Goal: Task Accomplishment & Management: Use online tool/utility

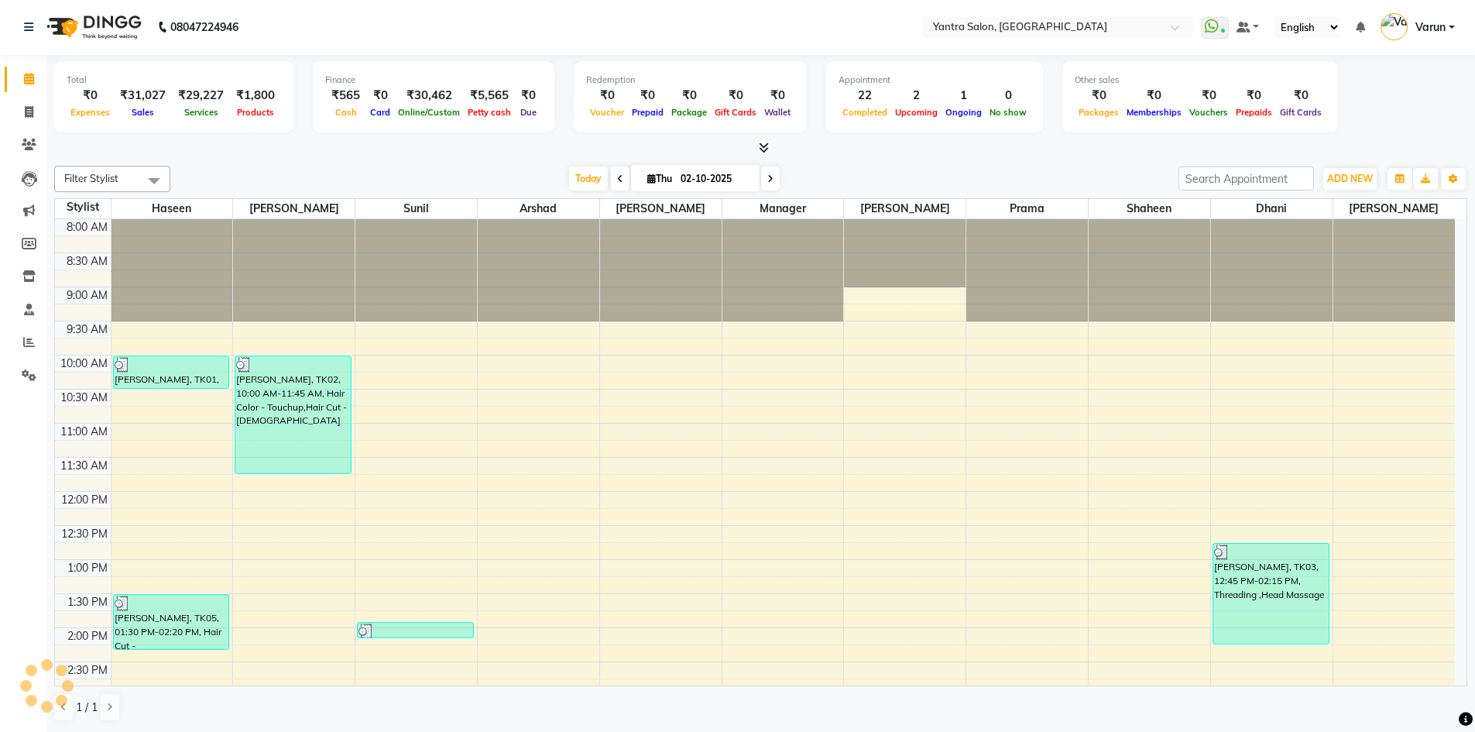
scroll to position [419, 0]
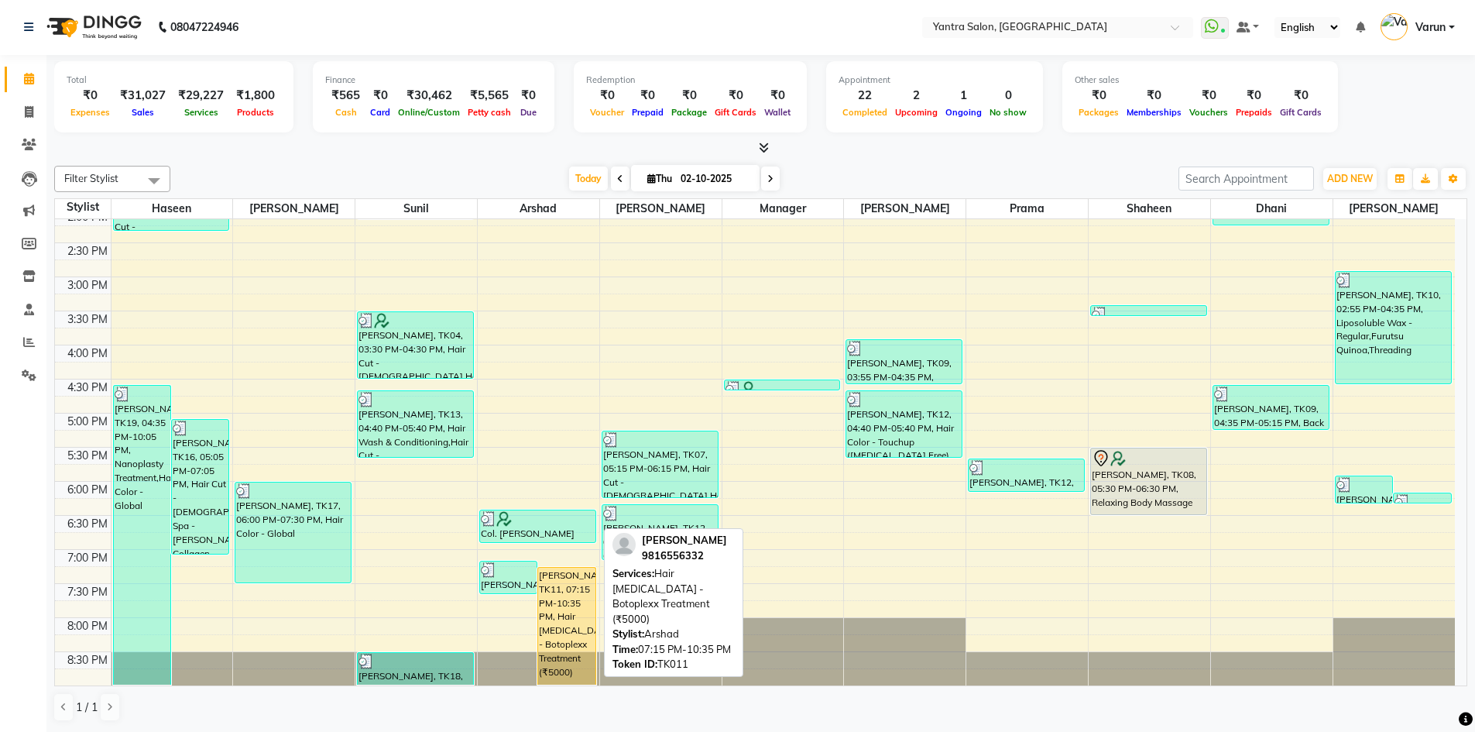
click at [569, 593] on div "[PERSON_NAME], TK11, 07:15 PM-10:35 PM, Hair [MEDICAL_DATA] - Botoplexx Treatme…" at bounding box center [566, 626] width 57 height 117
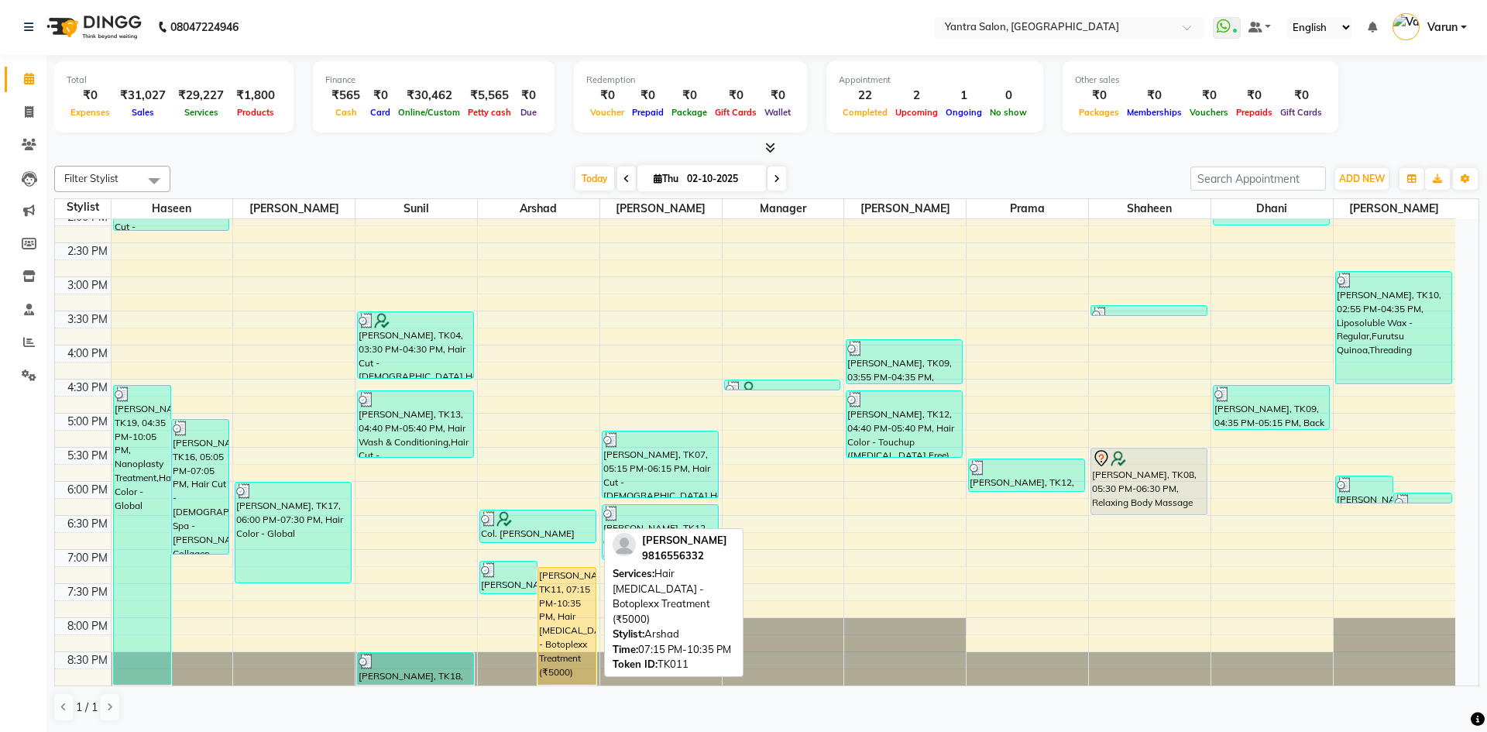
select select "1"
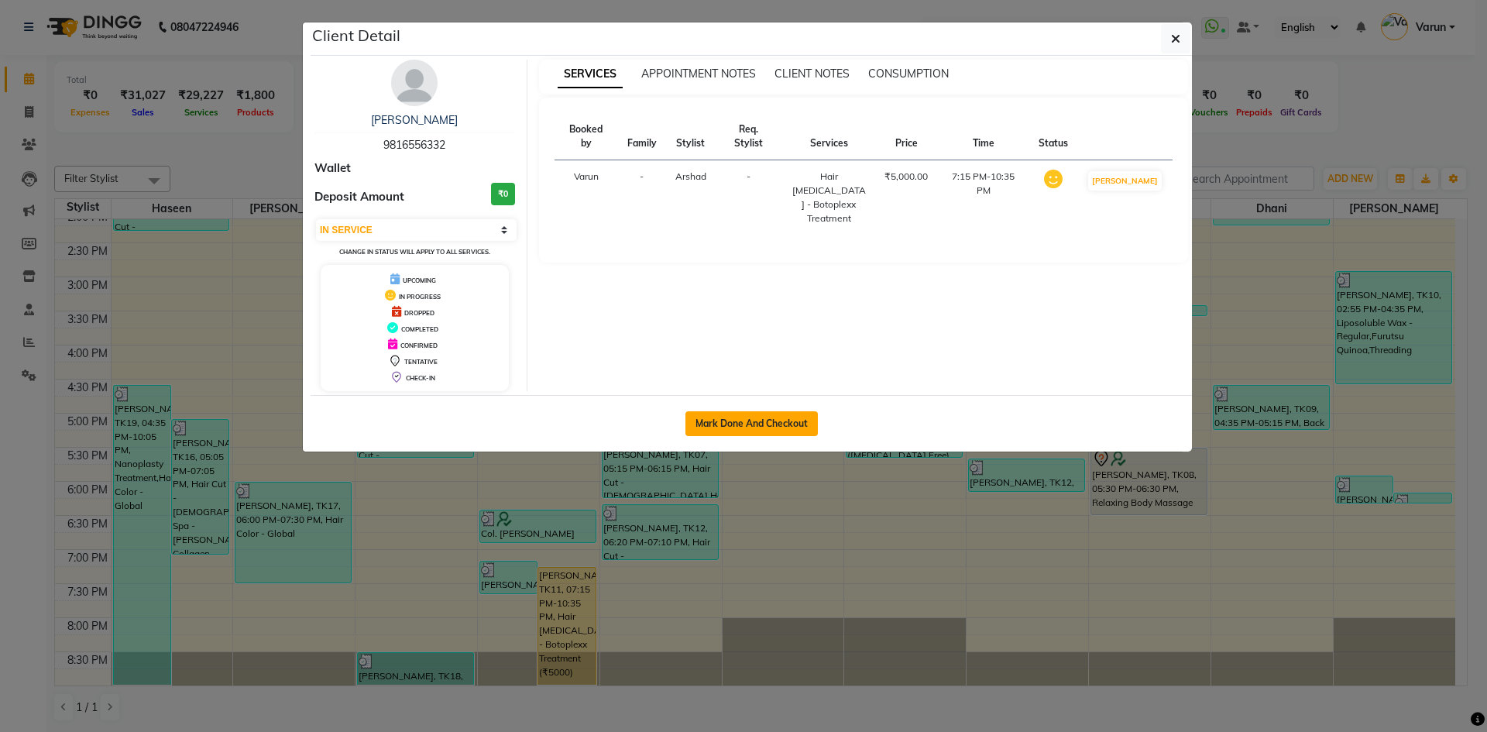
click at [737, 421] on button "Mark Done And Checkout" at bounding box center [751, 423] width 132 height 25
select select "6253"
select select "service"
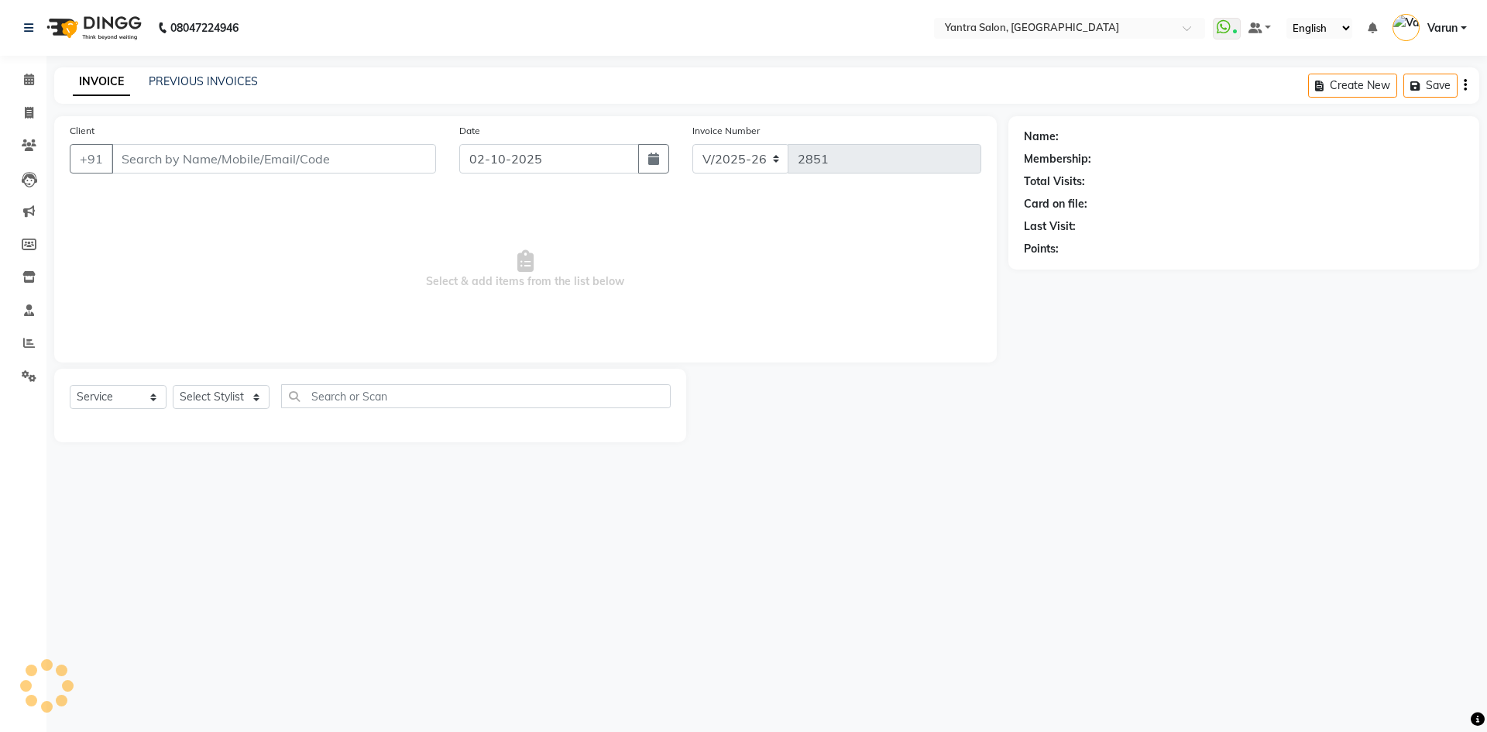
type input "9816556332"
select select "90729"
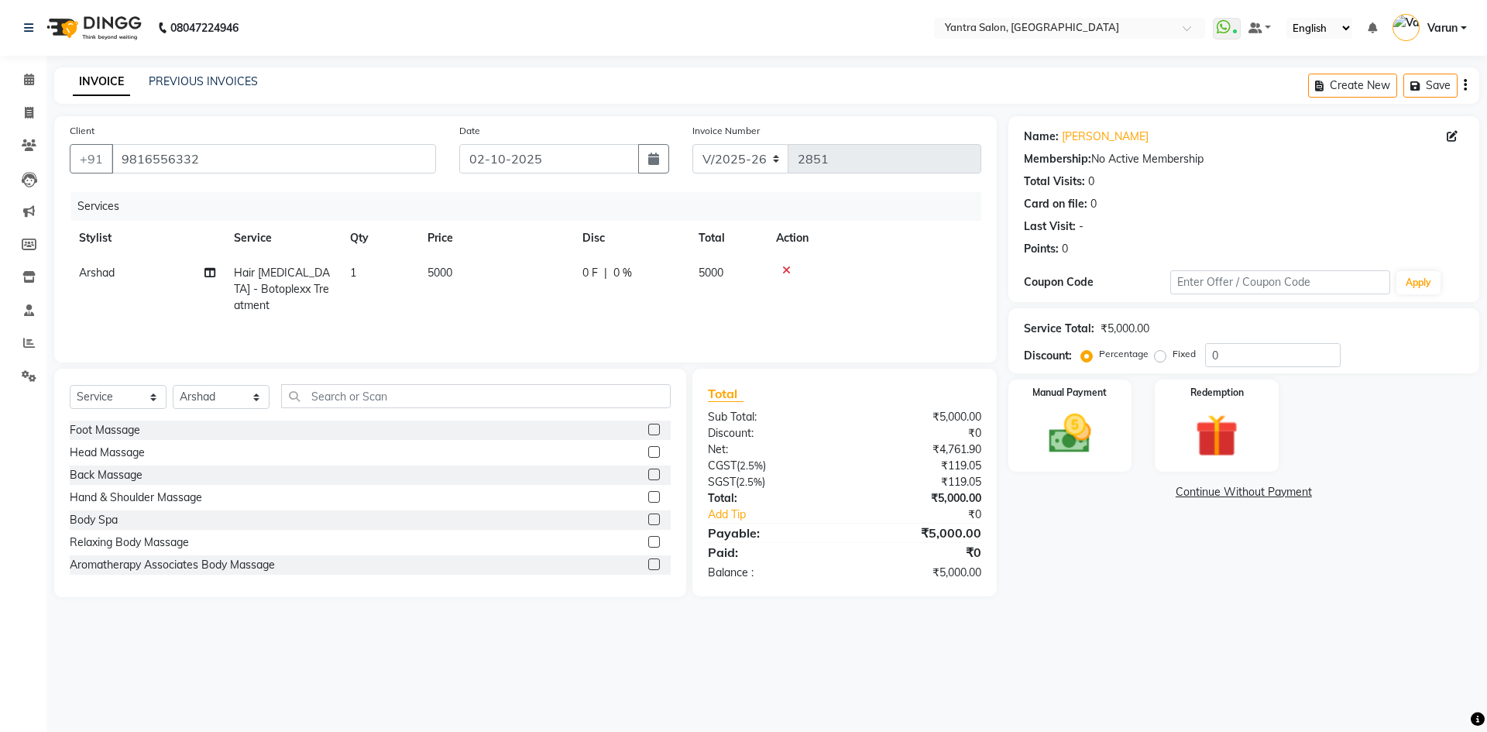
click at [289, 290] on span "Hair [MEDICAL_DATA] - Botoplexx Treatment" at bounding box center [282, 289] width 96 height 46
select select "90729"
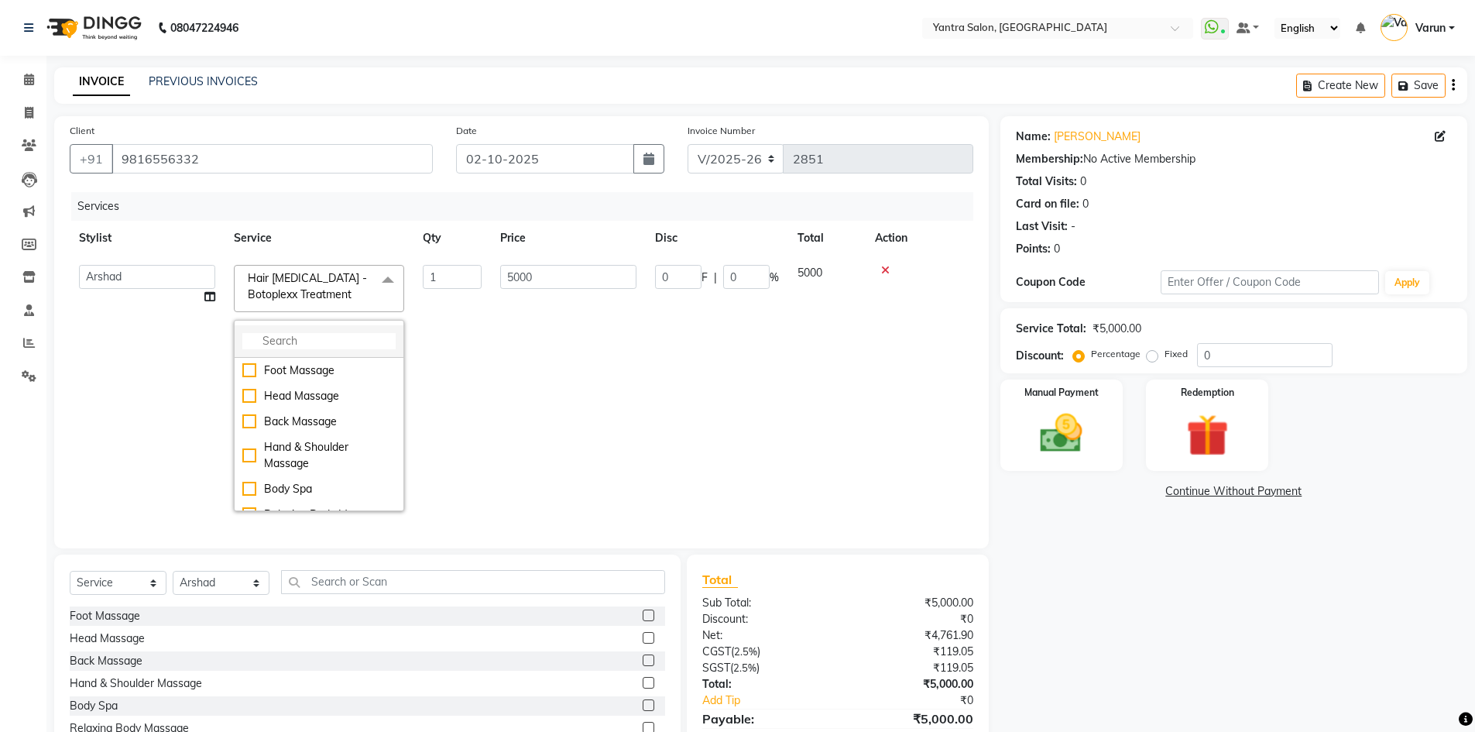
click at [315, 345] on input "multiselect-search" at bounding box center [318, 341] width 153 height 16
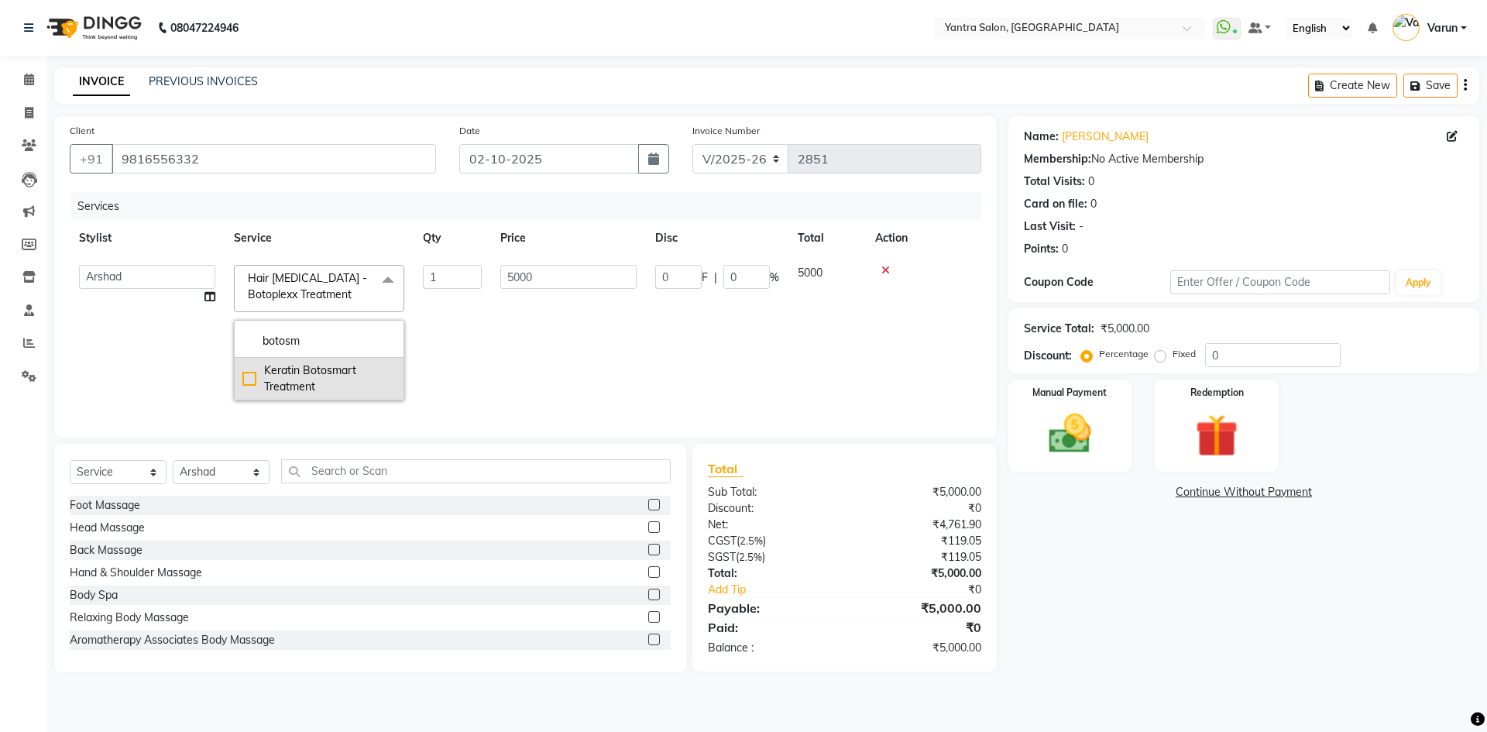
type input "botosm"
click at [310, 366] on div "Keratin Botosmart Treatment" at bounding box center [318, 378] width 153 height 33
checkbox input "true"
type input "4500"
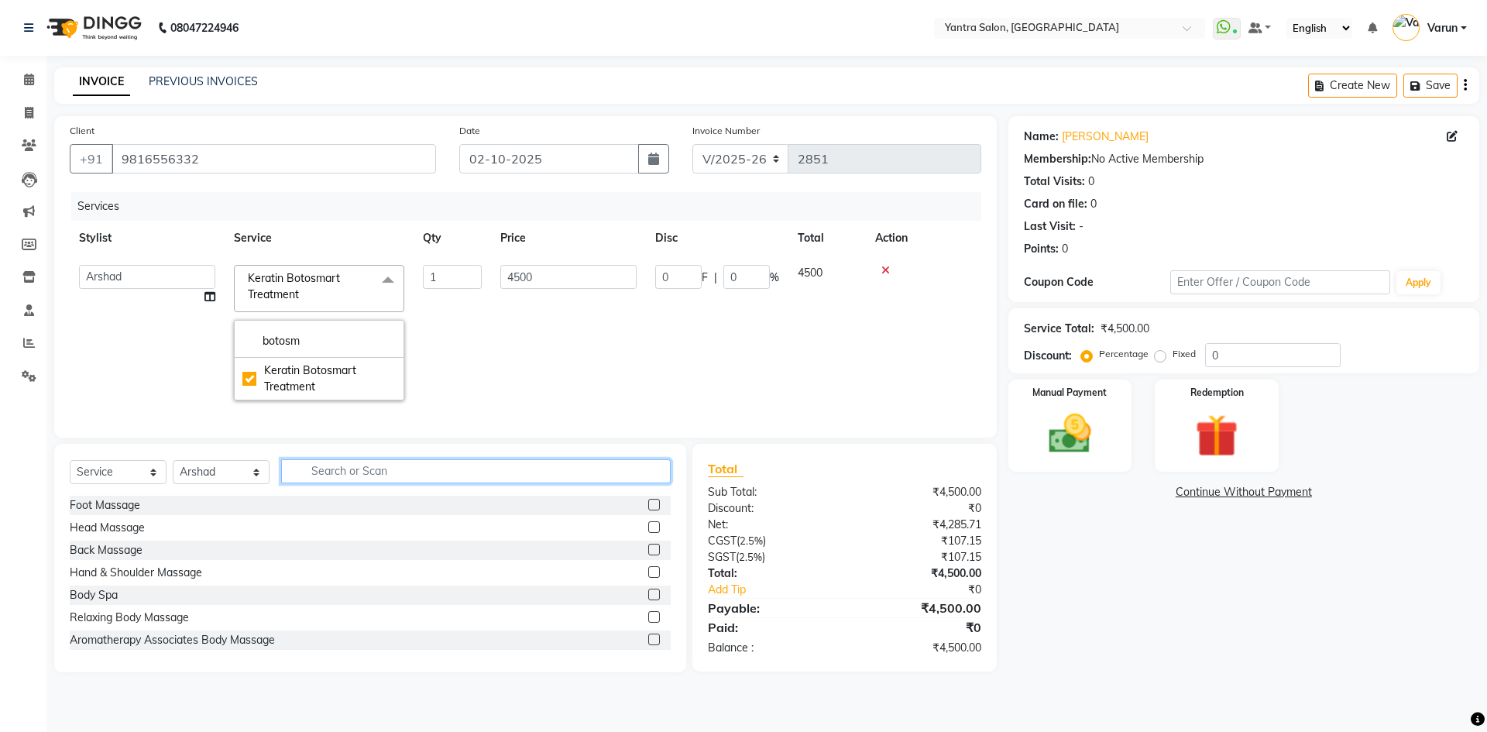
click at [315, 483] on input "text" at bounding box center [476, 471] width 390 height 24
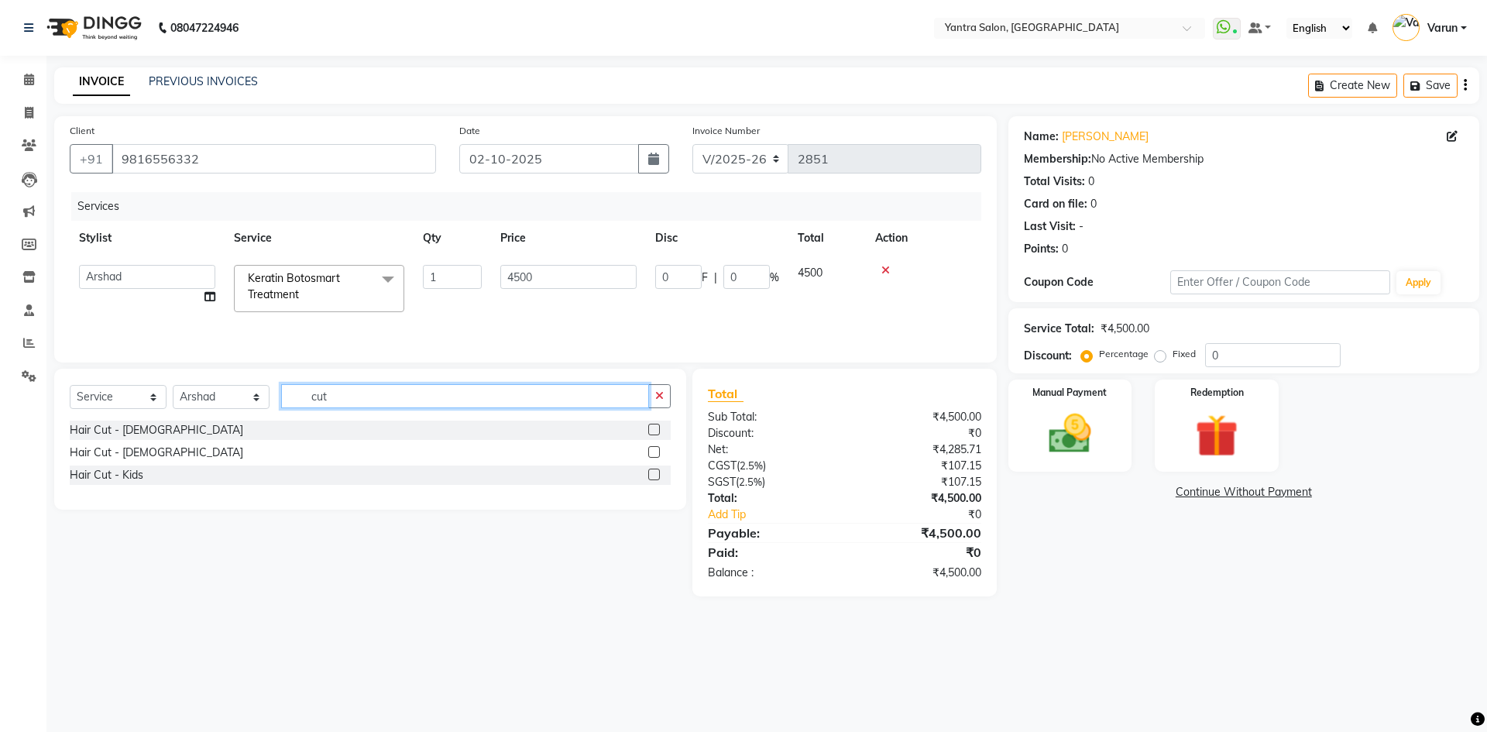
type input "cut"
click at [658, 430] on label at bounding box center [654, 430] width 12 height 12
click at [658, 430] on input "checkbox" at bounding box center [653, 430] width 10 height 10
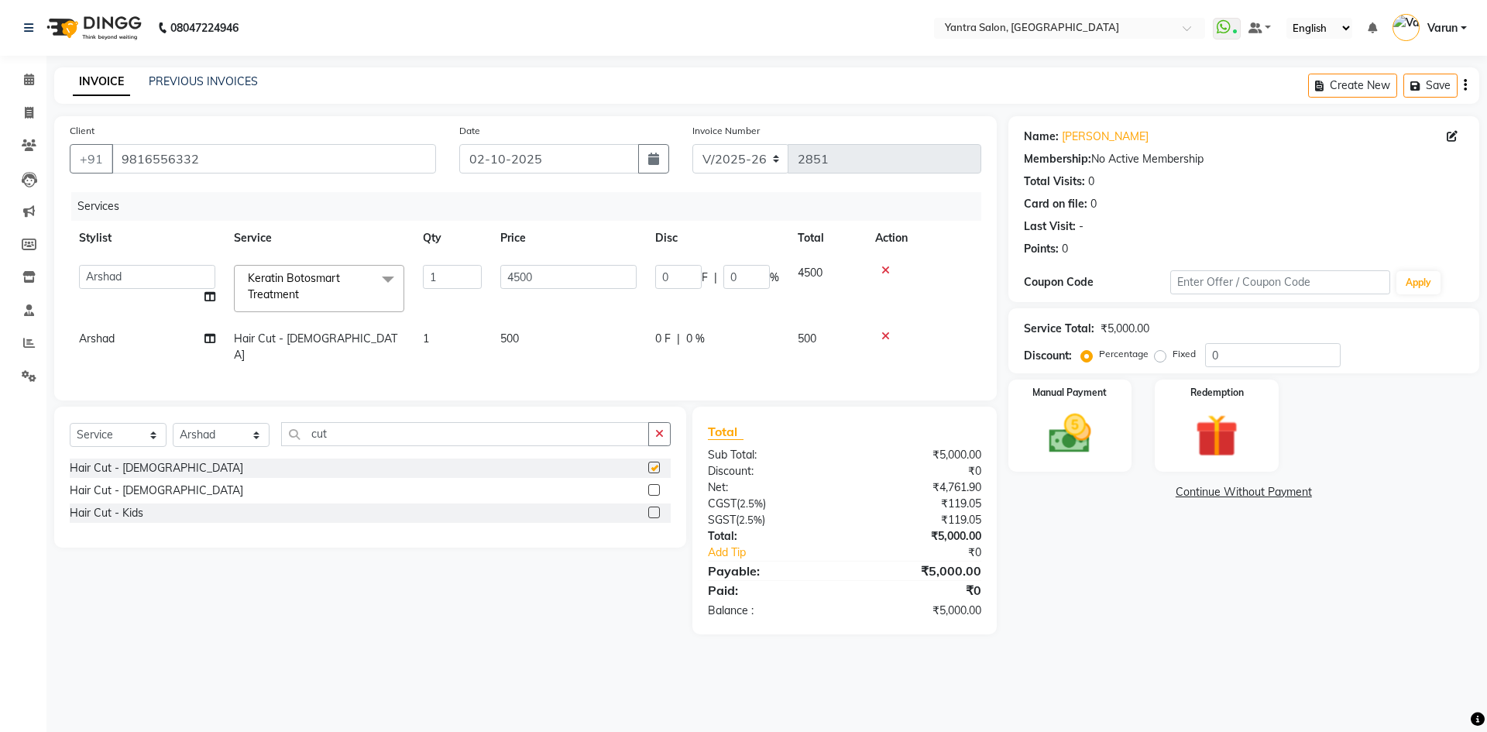
checkbox input "false"
click at [594, 283] on input "4500" at bounding box center [568, 277] width 136 height 24
type input "5000"
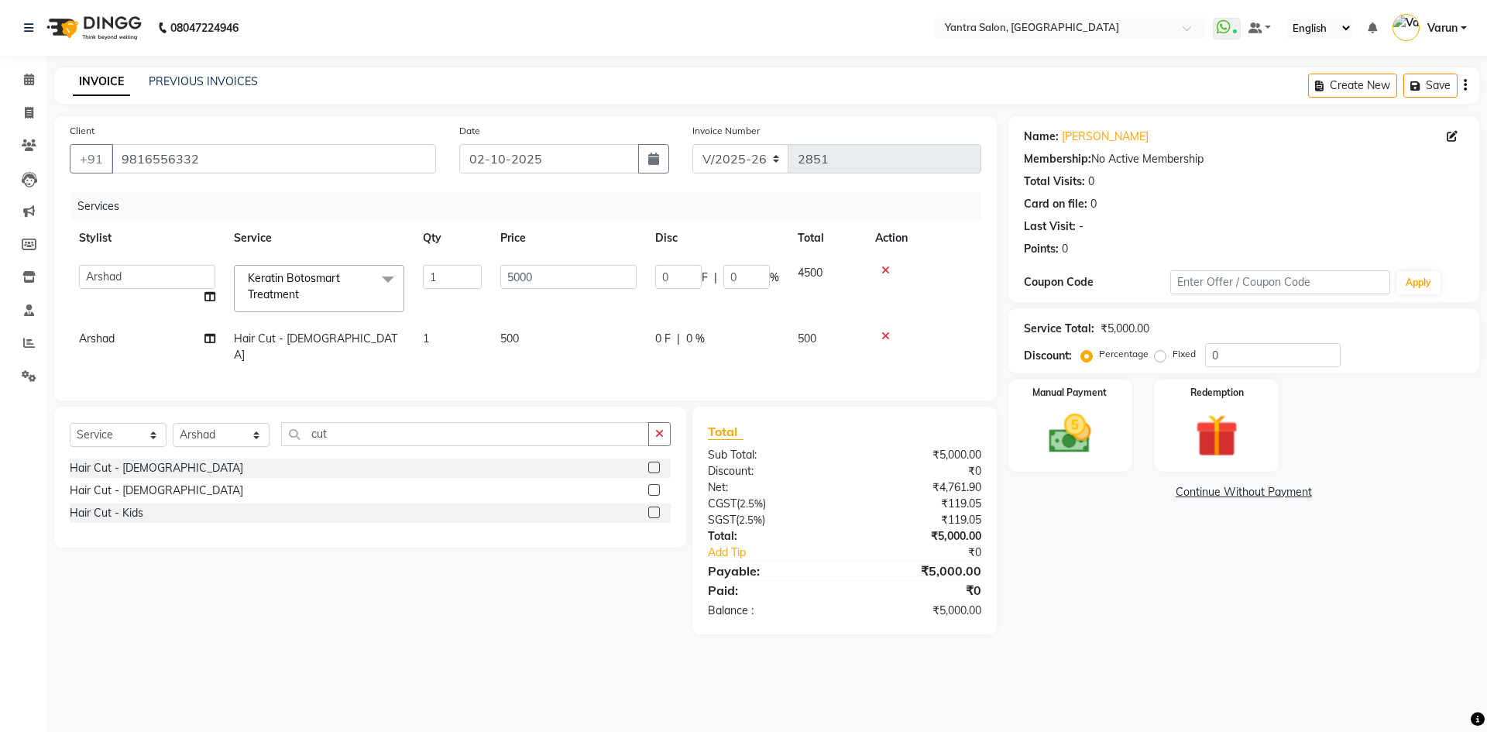
click at [270, 360] on div "Services Stylist Service Qty Price Disc Total Action admin [PERSON_NAME] [PERSO…" at bounding box center [526, 288] width 912 height 193
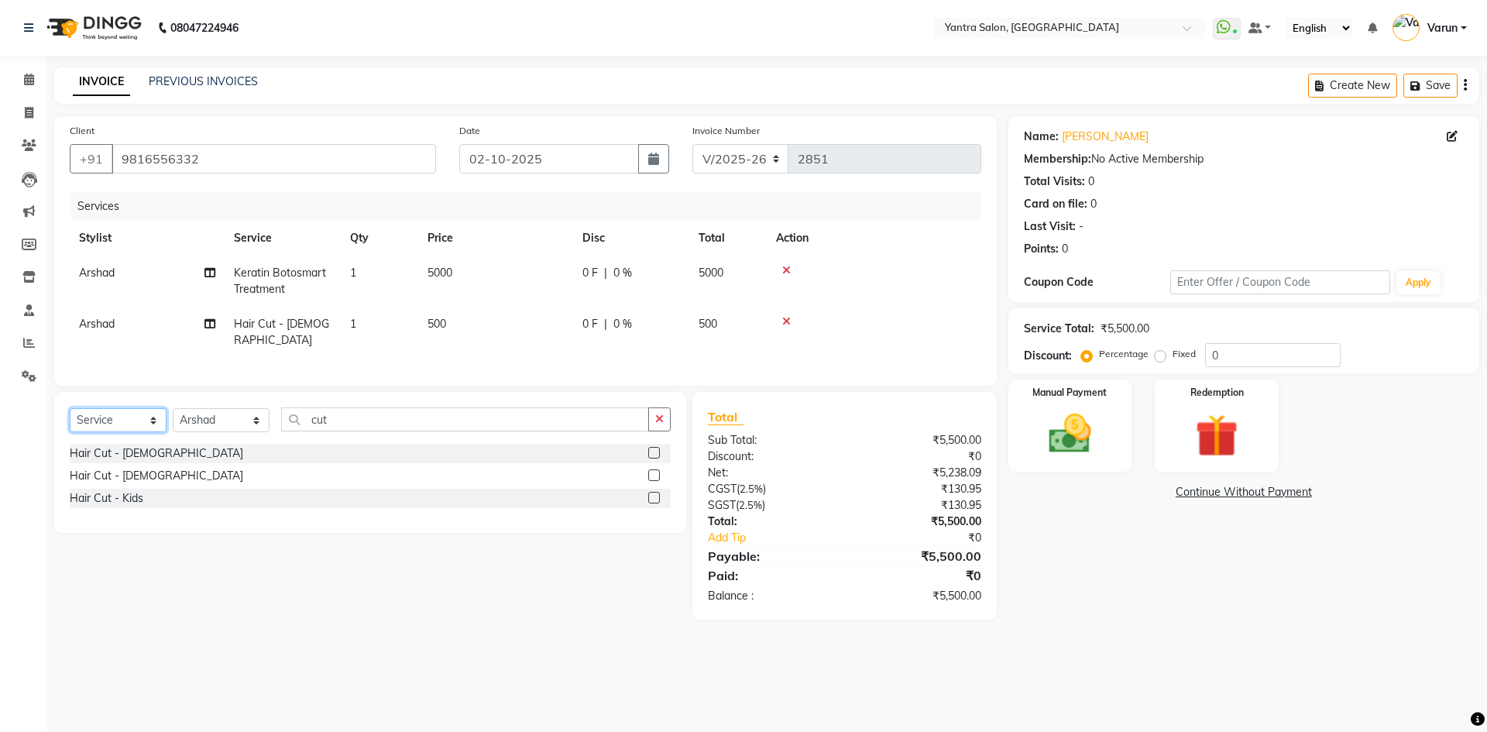
click at [144, 421] on select "Select Service Product Membership Package Voucher Prepaid Gift Card" at bounding box center [118, 420] width 97 height 24
click at [222, 419] on select "Select Stylist admin [PERSON_NAME] Dhani Haseen [PERSON_NAME] Manager [PERSON_N…" at bounding box center [221, 420] width 97 height 24
select select "46998"
click at [173, 408] on select "Select Stylist admin [PERSON_NAME] Dhani Haseen [PERSON_NAME] Manager [PERSON_N…" at bounding box center [221, 420] width 97 height 24
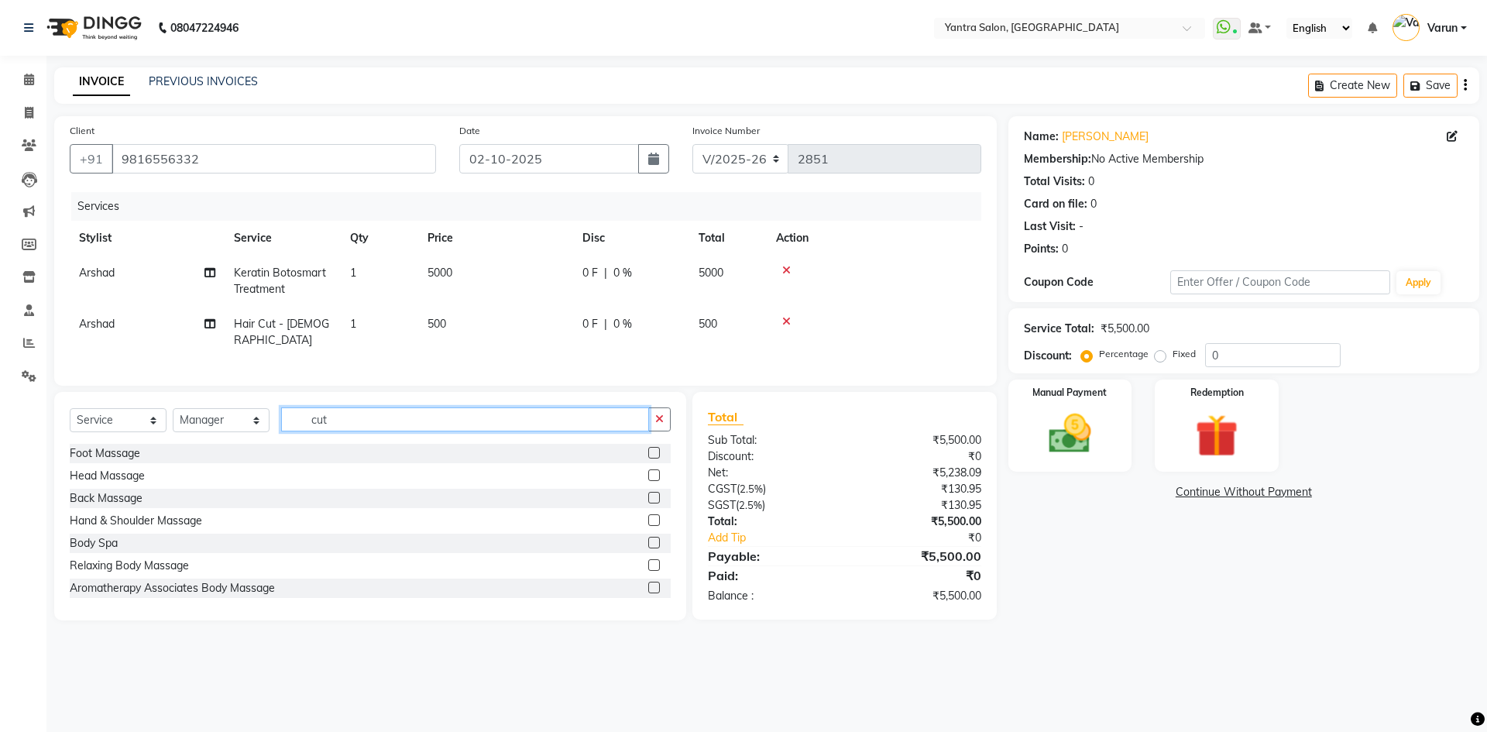
click at [350, 411] on input "cut" at bounding box center [465, 419] width 368 height 24
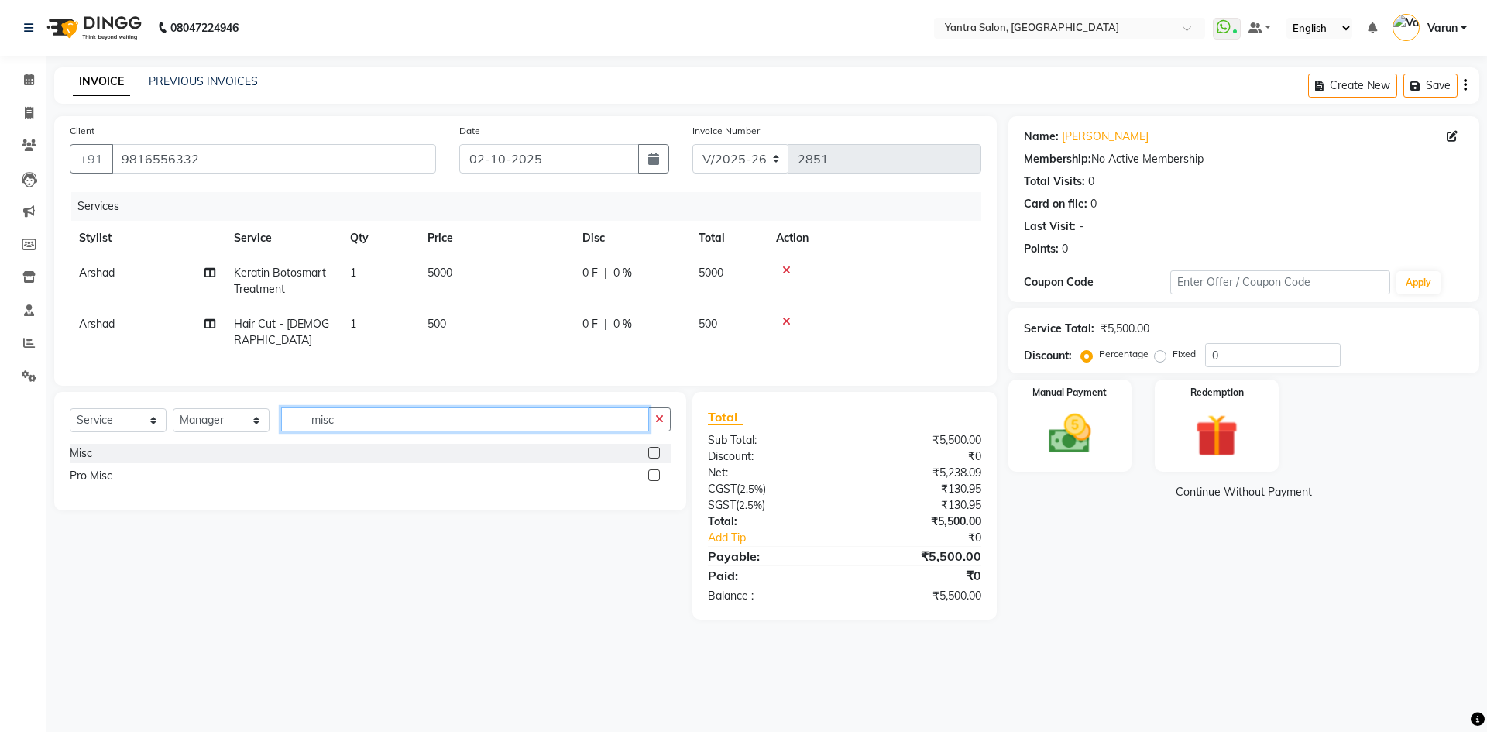
type input "misc"
click at [654, 451] on label at bounding box center [654, 453] width 12 height 12
click at [654, 451] on input "checkbox" at bounding box center [653, 453] width 10 height 10
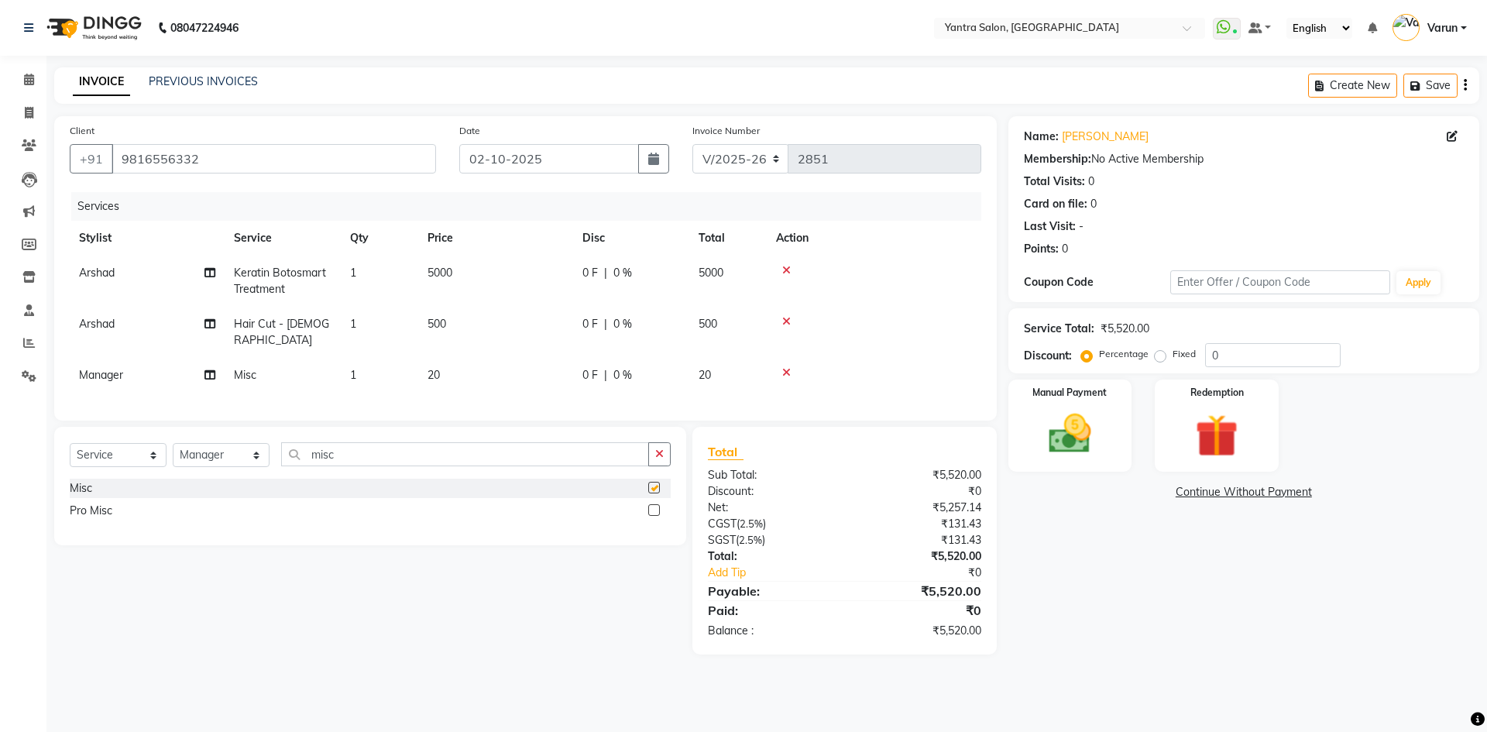
click at [521, 358] on td "20" at bounding box center [495, 375] width 155 height 35
checkbox input "false"
select select "46998"
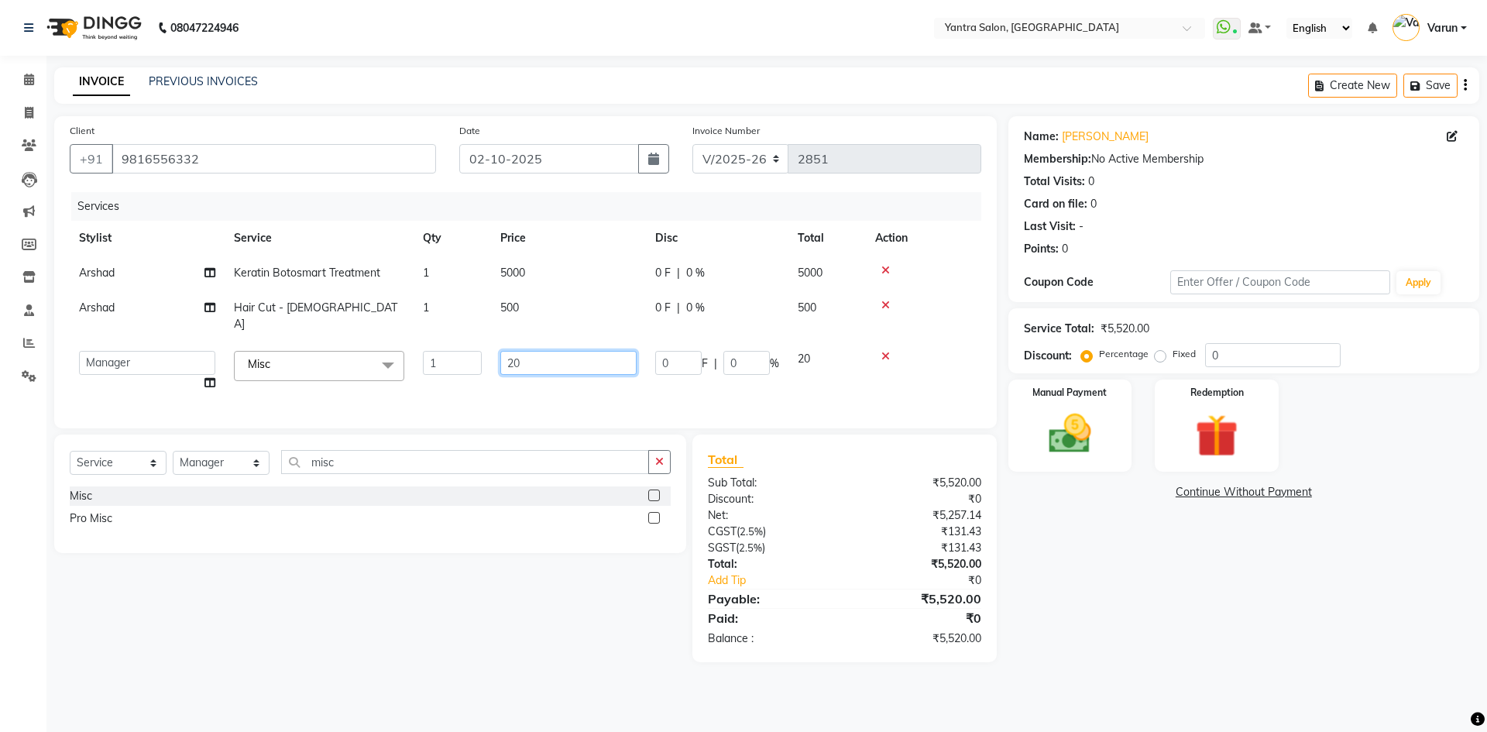
click at [520, 351] on input "20" at bounding box center [568, 363] width 136 height 24
type input "570"
click at [525, 394] on div "Services Stylist Service Qty Price Disc Total Action Arshad Keratin Botosmart T…" at bounding box center [526, 302] width 912 height 221
